Goal: Transaction & Acquisition: Purchase product/service

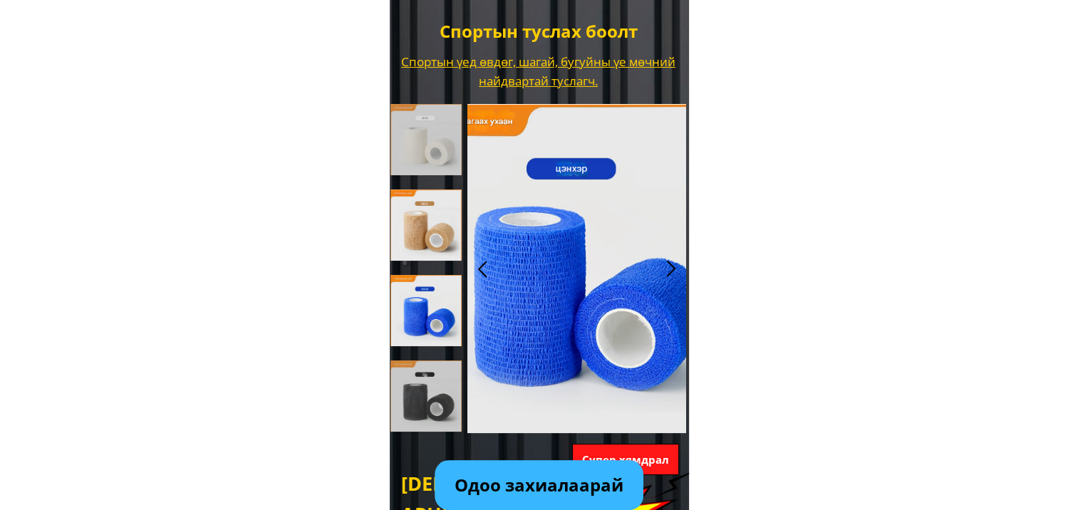
click at [424, 222] on div at bounding box center [425, 224] width 71 height 71
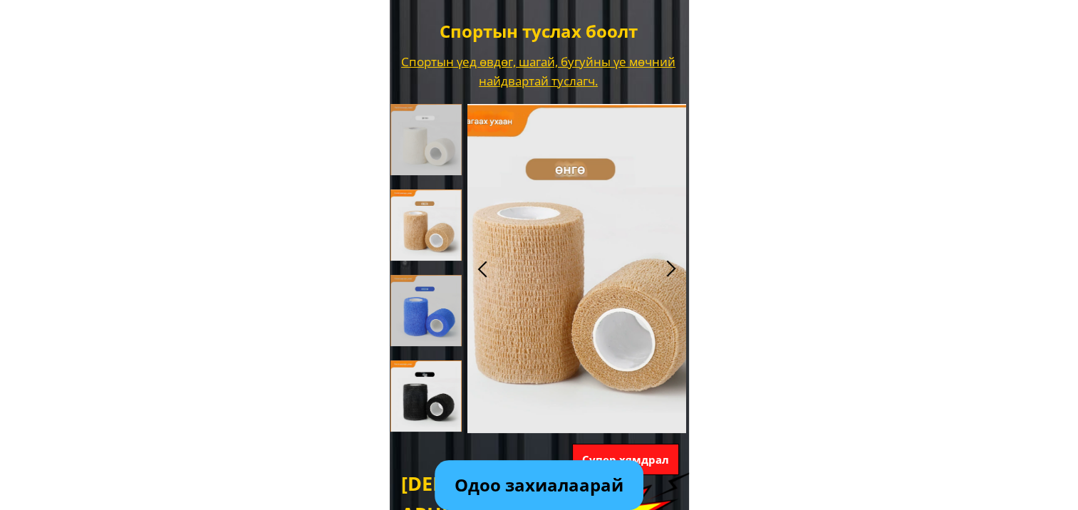
click at [434, 405] on div at bounding box center [425, 395] width 71 height 71
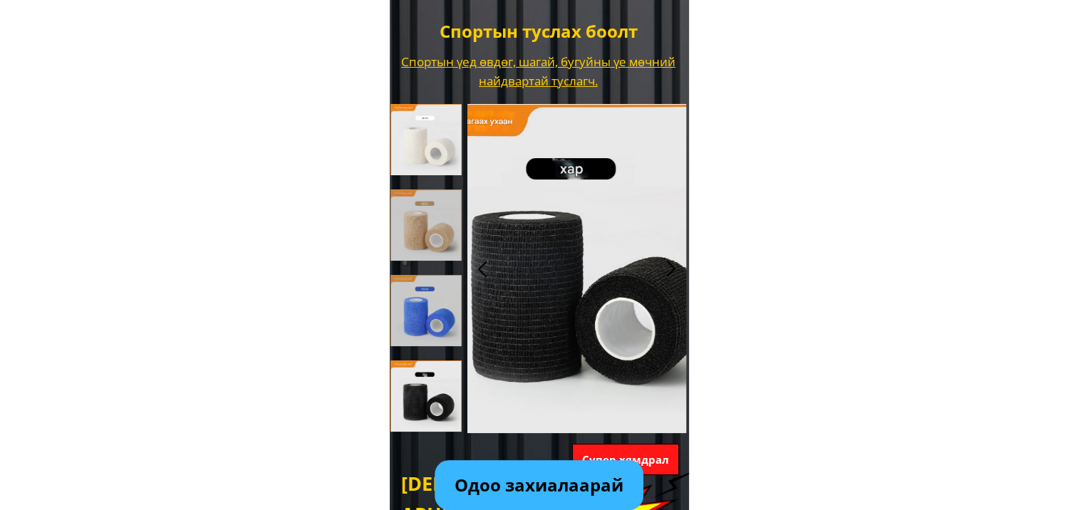
click at [438, 132] on div at bounding box center [425, 139] width 71 height 71
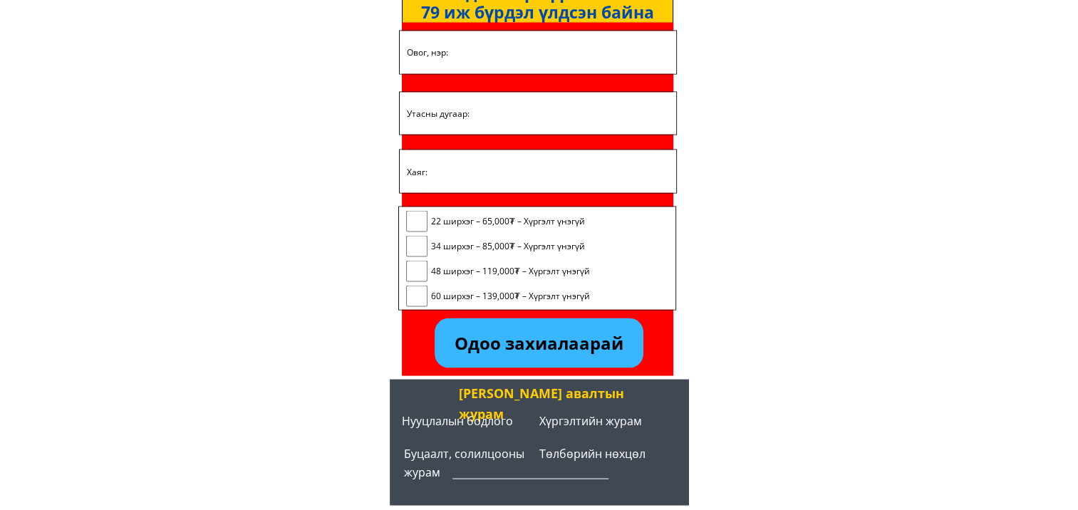
scroll to position [2624, 0]
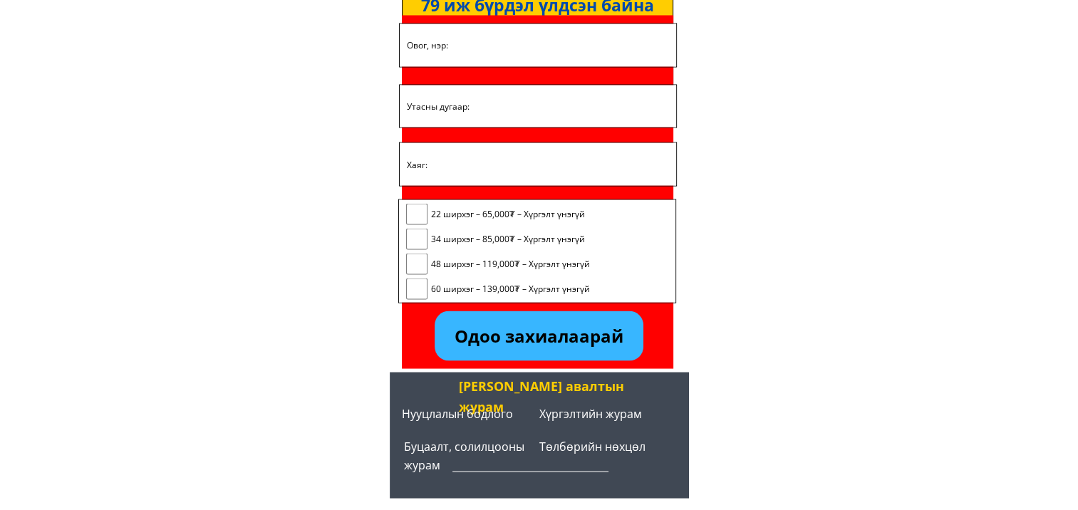
click at [419, 210] on input "checkbox" at bounding box center [416, 213] width 21 height 21
checkbox input "true"
click at [500, 45] on input "text" at bounding box center [537, 45] width 269 height 42
type input "[PERSON_NAME]"
type input "95952631"
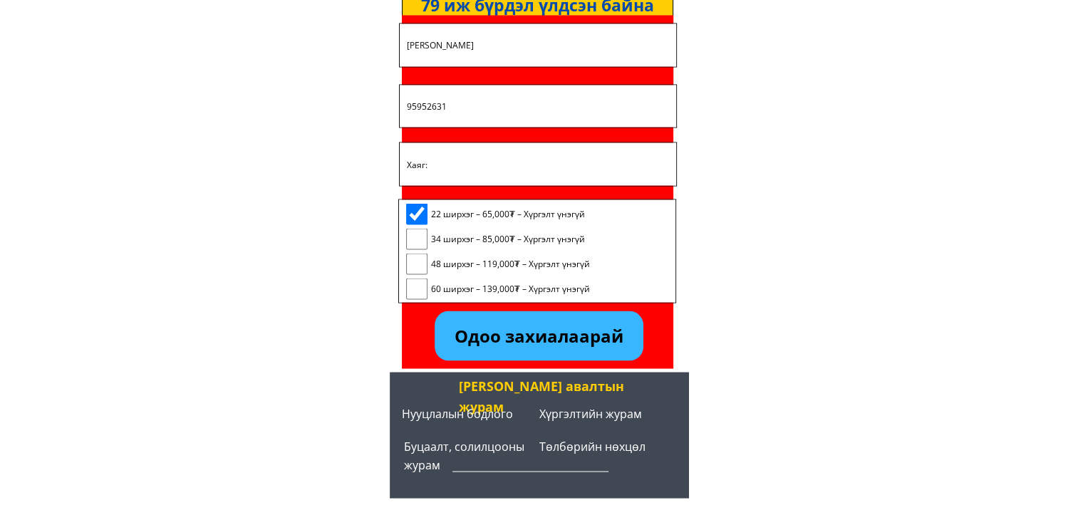
type input "[STREET_ADDRESS]"
click at [554, 333] on p "Одоо захиалаарай" at bounding box center [538, 336] width 208 height 50
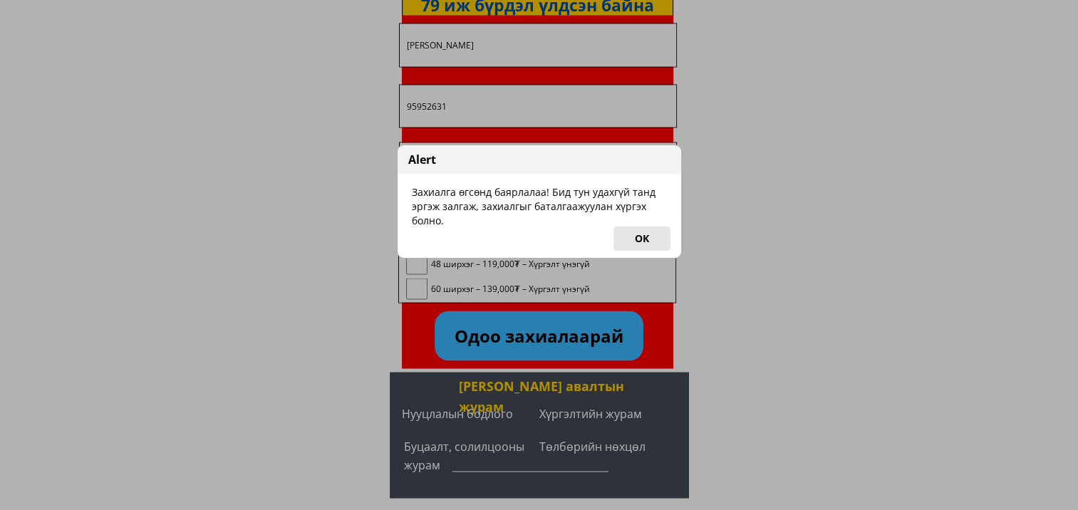
click at [649, 236] on button "OK" at bounding box center [641, 239] width 57 height 24
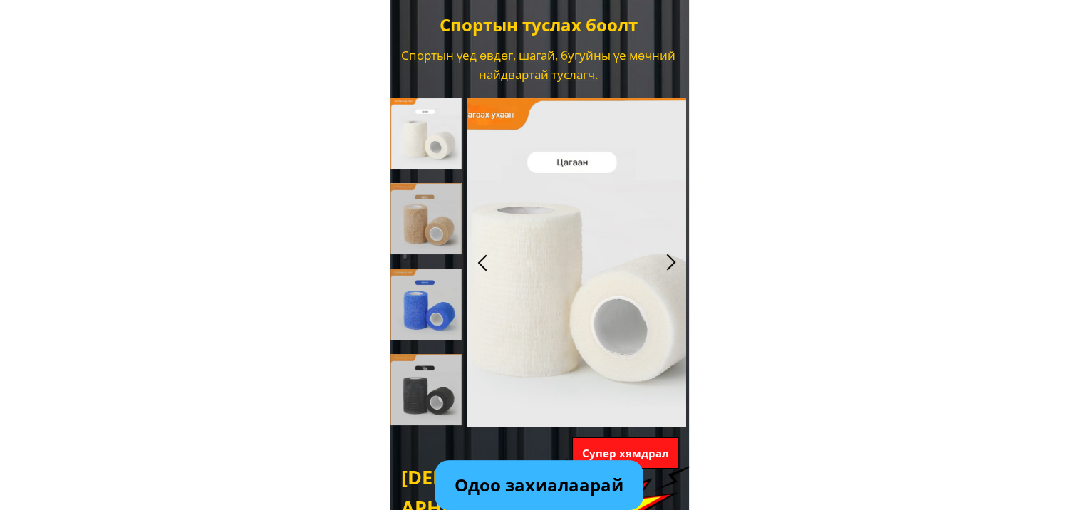
scroll to position [0, 0]
